Goal: Task Accomplishment & Management: Manage account settings

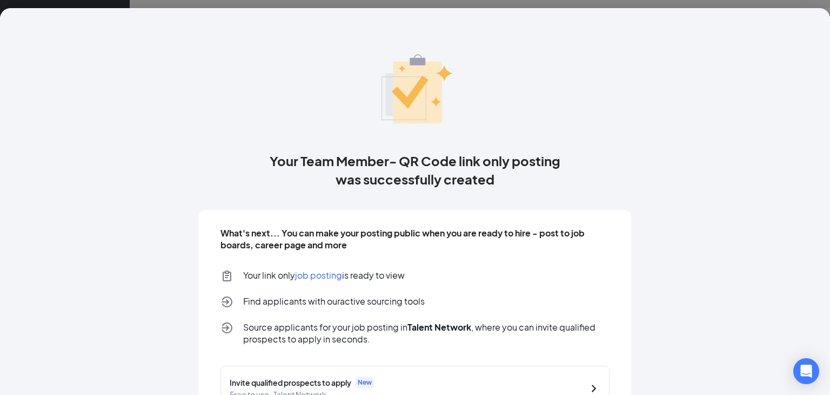
scroll to position [83, 0]
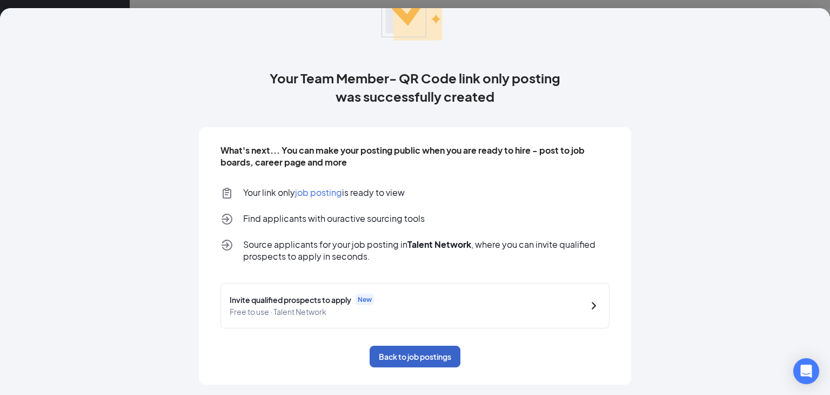
click at [430, 354] on button "Back to job postings" at bounding box center [415, 356] width 91 height 22
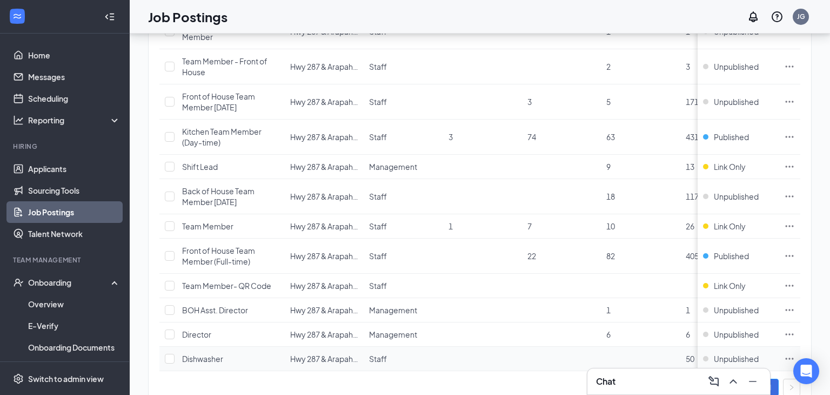
scroll to position [204, 0]
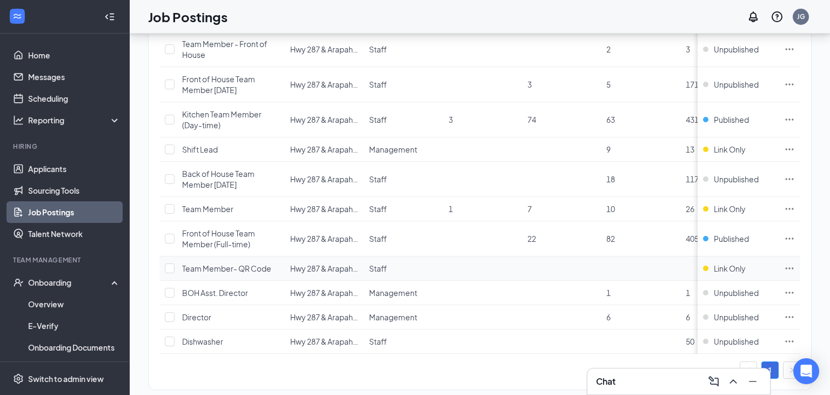
click at [258, 265] on span "Team Member- QR Code" at bounding box center [226, 268] width 89 height 10
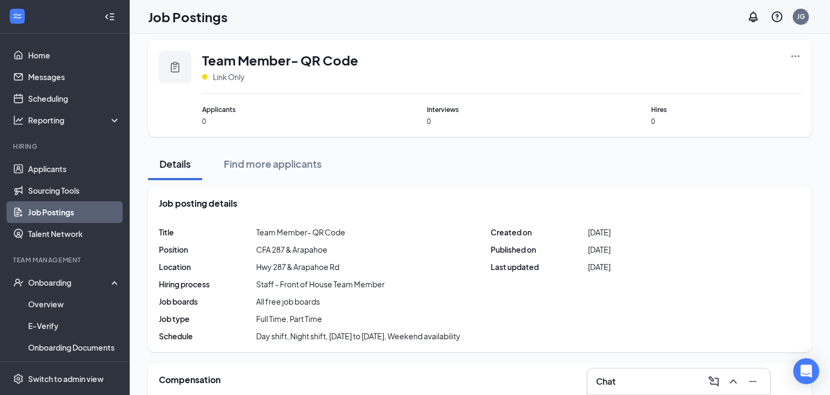
scroll to position [7, 0]
click at [793, 55] on icon "Ellipses" at bounding box center [796, 56] width 8 height 2
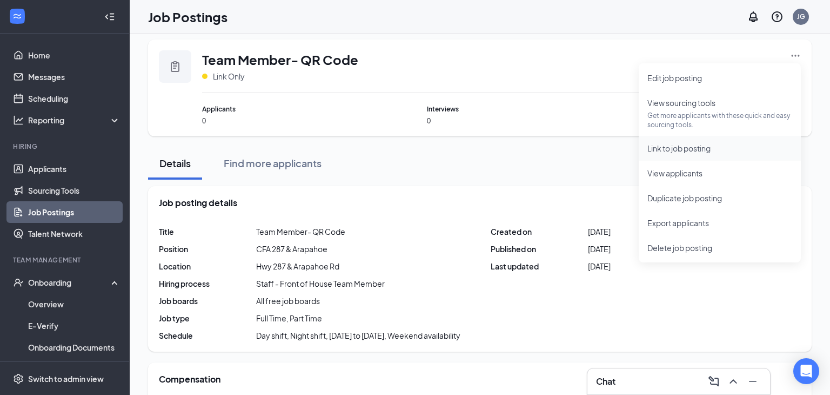
click at [659, 152] on span "Link to job posting" at bounding box center [679, 148] width 63 height 10
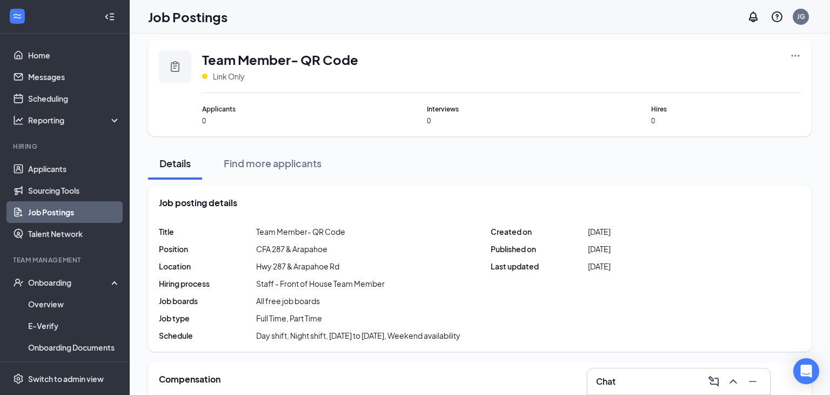
click at [795, 51] on icon "Ellipses" at bounding box center [795, 55] width 11 height 11
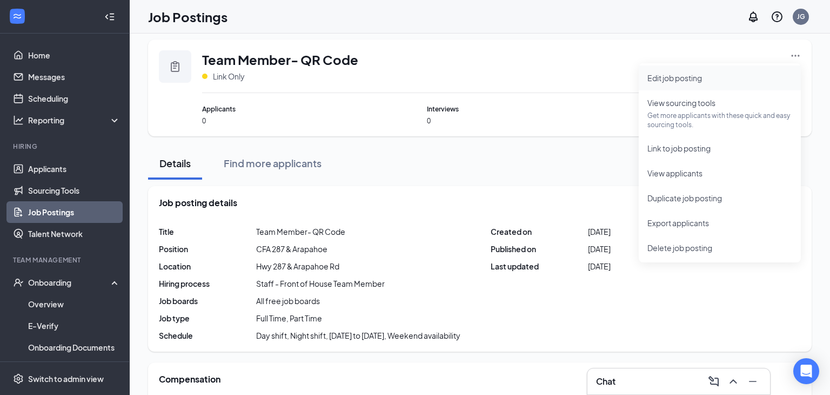
click at [726, 82] on span "Edit job posting" at bounding box center [720, 78] width 145 height 12
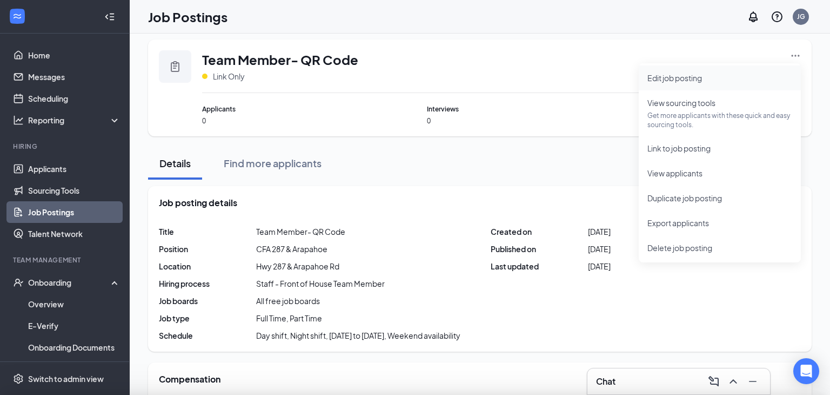
type input "Team Member- QR Code"
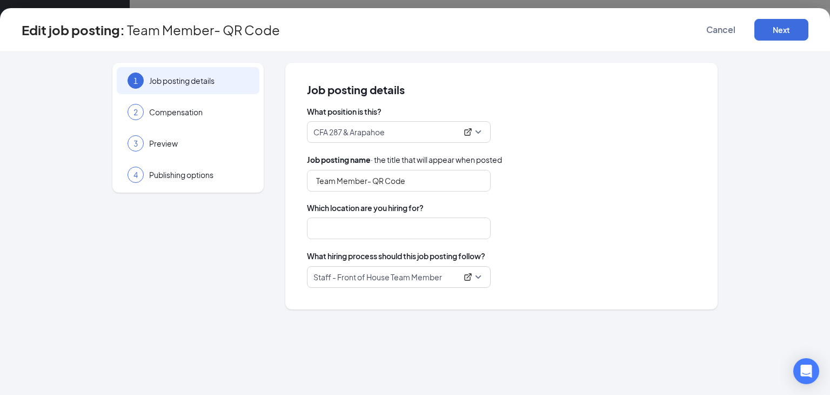
type input "Hwy 287 & Arapahoe Rd"
click at [412, 174] on input "Team Member- QR Code" at bounding box center [399, 181] width 184 height 22
type input "Team Member - General Application"
click at [611, 234] on div "Hwy 287 & Arapahoe Rd" at bounding box center [501, 228] width 389 height 22
click at [798, 35] on button "Next" at bounding box center [782, 30] width 54 height 22
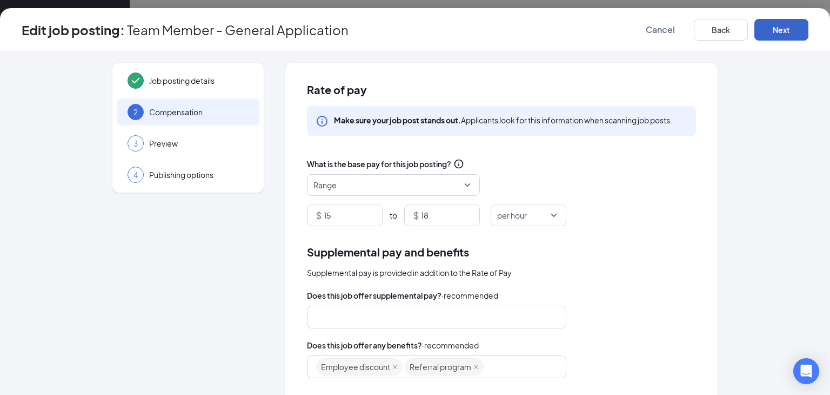
scroll to position [166, 0]
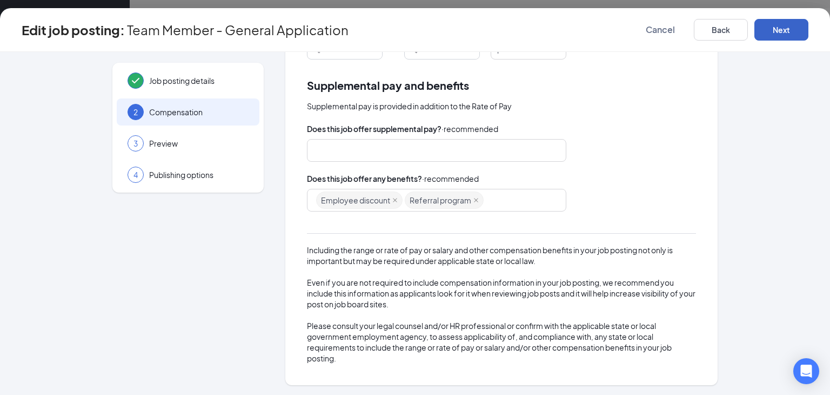
click at [790, 23] on button "Next" at bounding box center [782, 30] width 54 height 22
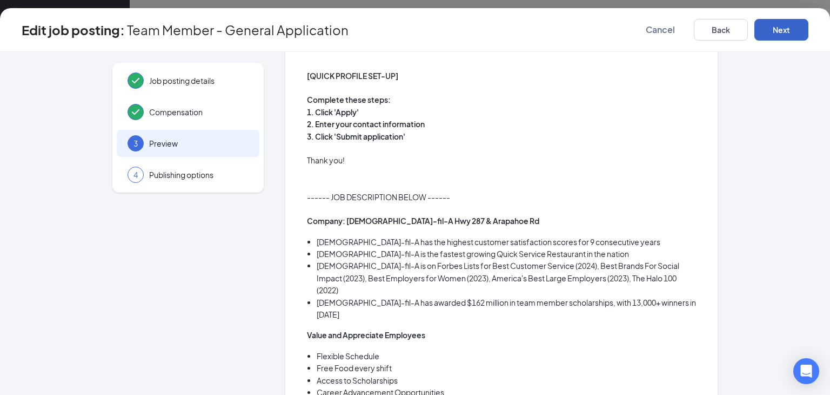
click at [791, 23] on button "Next" at bounding box center [782, 30] width 54 height 22
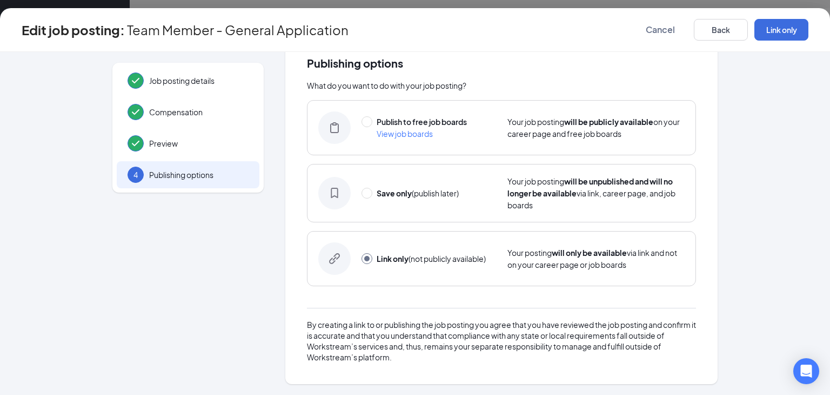
scroll to position [25, 0]
click at [791, 22] on button "Link only" at bounding box center [782, 30] width 54 height 22
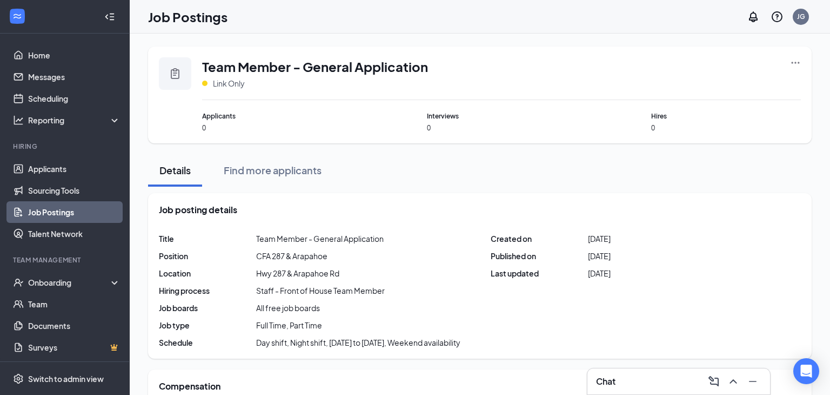
click at [798, 66] on icon "Ellipses" at bounding box center [795, 62] width 11 height 11
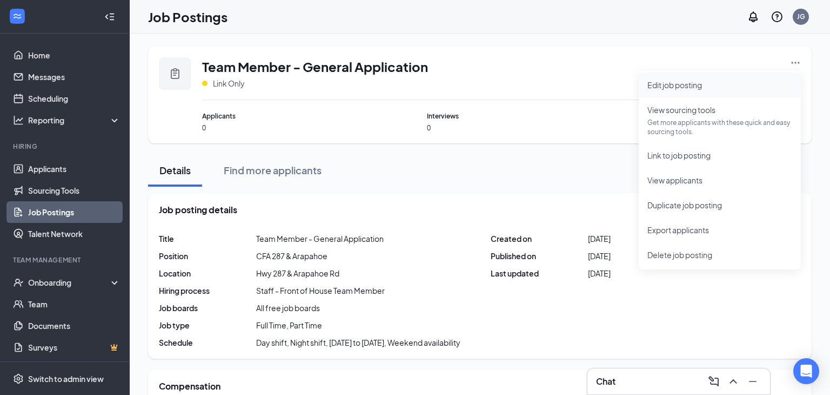
click at [718, 83] on span "Edit job posting" at bounding box center [720, 85] width 145 height 12
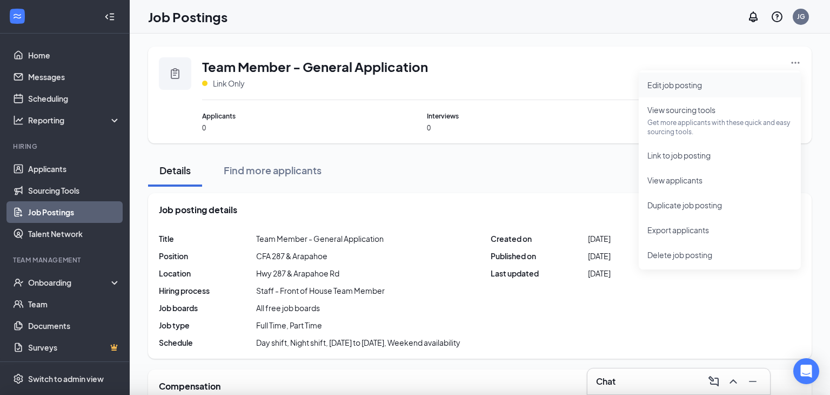
type input "Team Member - General Application"
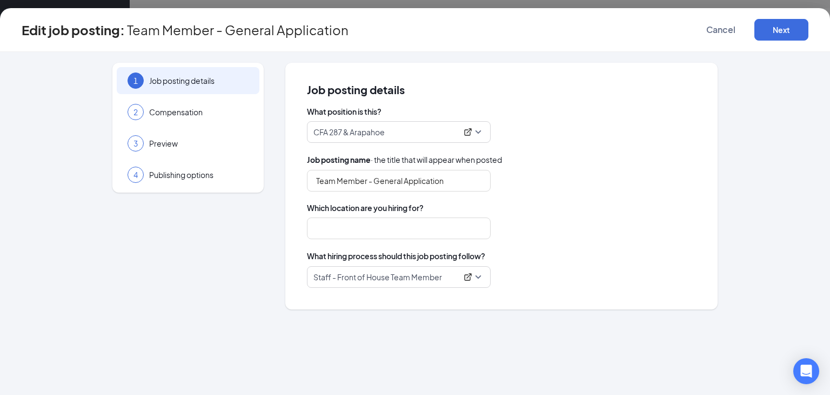
type input "Hwy 287 & Arapahoe Rd"
click at [467, 131] on icon "ExternalLink" at bounding box center [468, 132] width 9 height 9
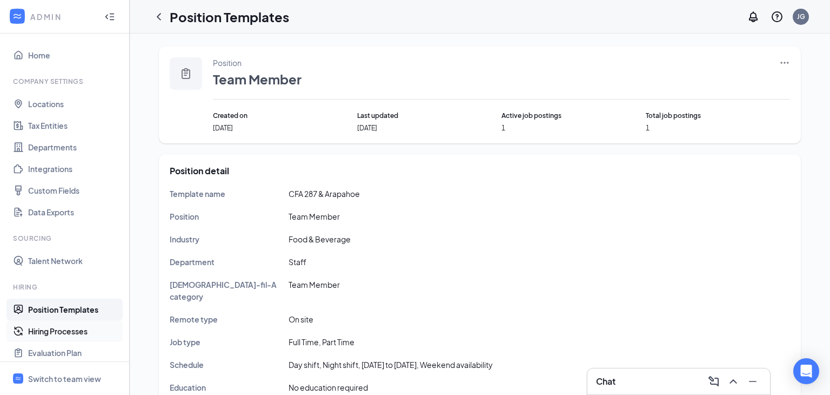
click at [94, 328] on link "Hiring Processes" at bounding box center [74, 331] width 92 height 22
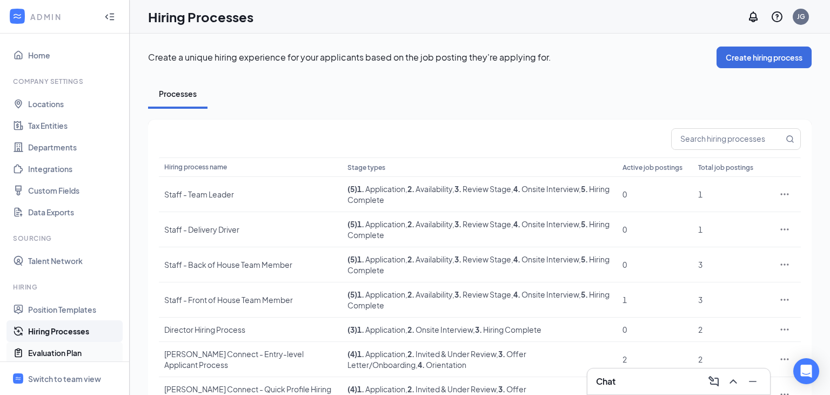
click at [48, 353] on link "Evaluation Plan" at bounding box center [74, 353] width 92 height 22
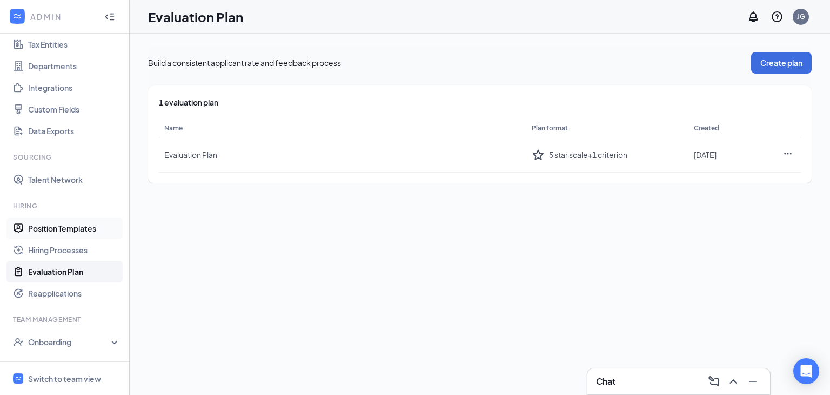
scroll to position [81, 0]
click at [79, 295] on link "Reapplications" at bounding box center [74, 294] width 92 height 22
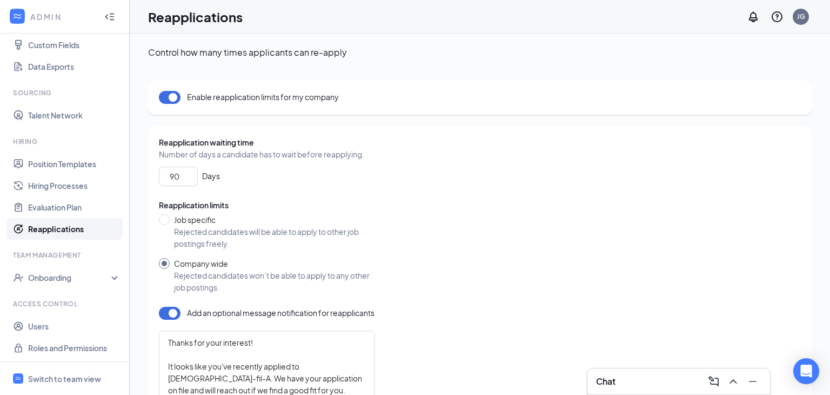
scroll to position [146, 0]
click at [80, 283] on div "Onboarding" at bounding box center [65, 276] width 130 height 22
click at [77, 292] on link "Onboarding Processes" at bounding box center [74, 298] width 92 height 22
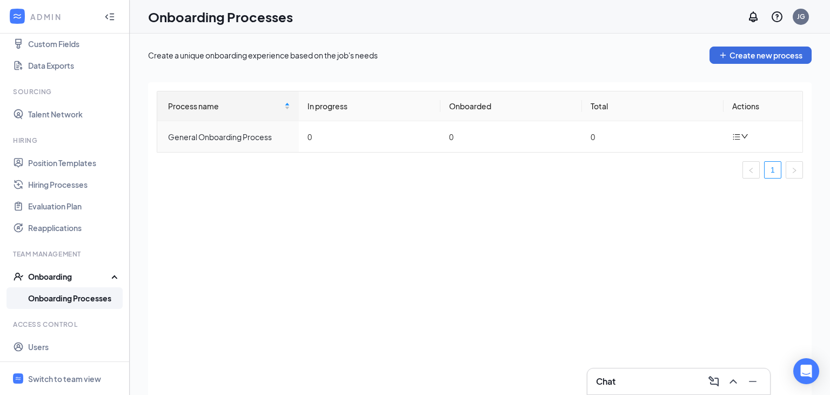
scroll to position [49, 0]
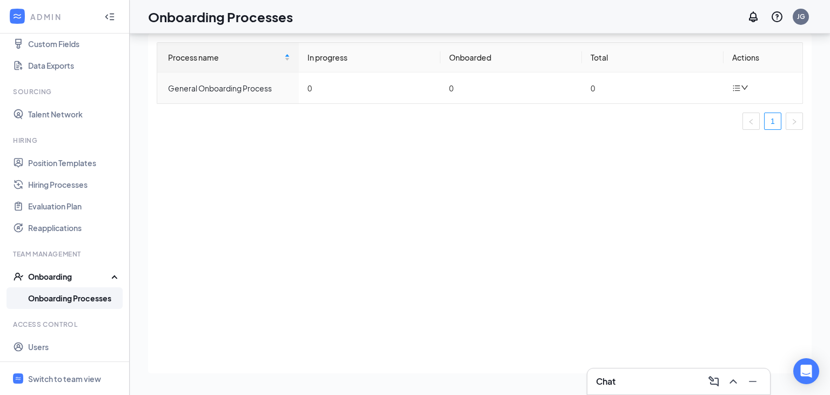
click at [70, 267] on div "Onboarding" at bounding box center [65, 276] width 130 height 22
